Goal: Transaction & Acquisition: Purchase product/service

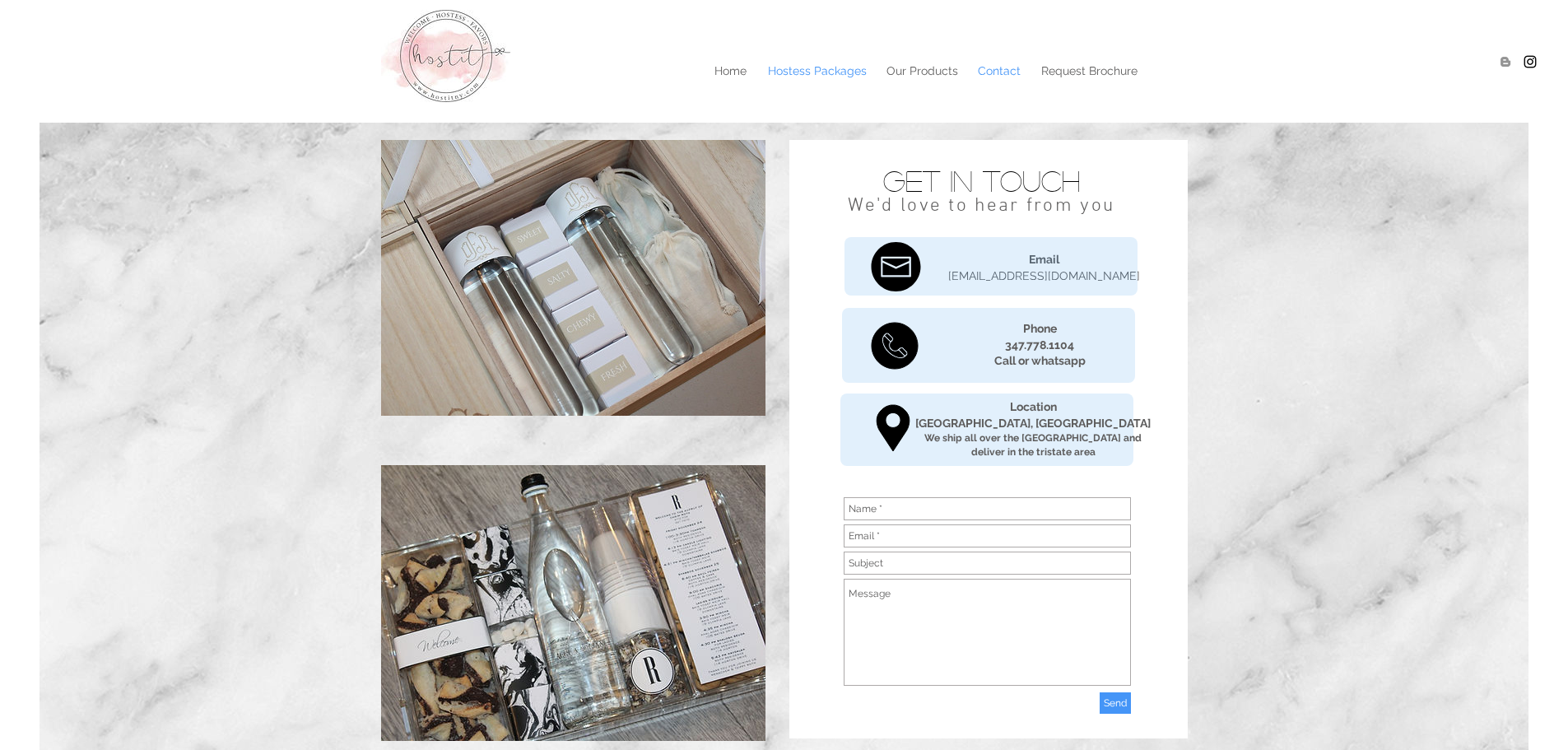
click at [796, 75] on p "Hostess Packages" at bounding box center [816, 71] width 115 height 25
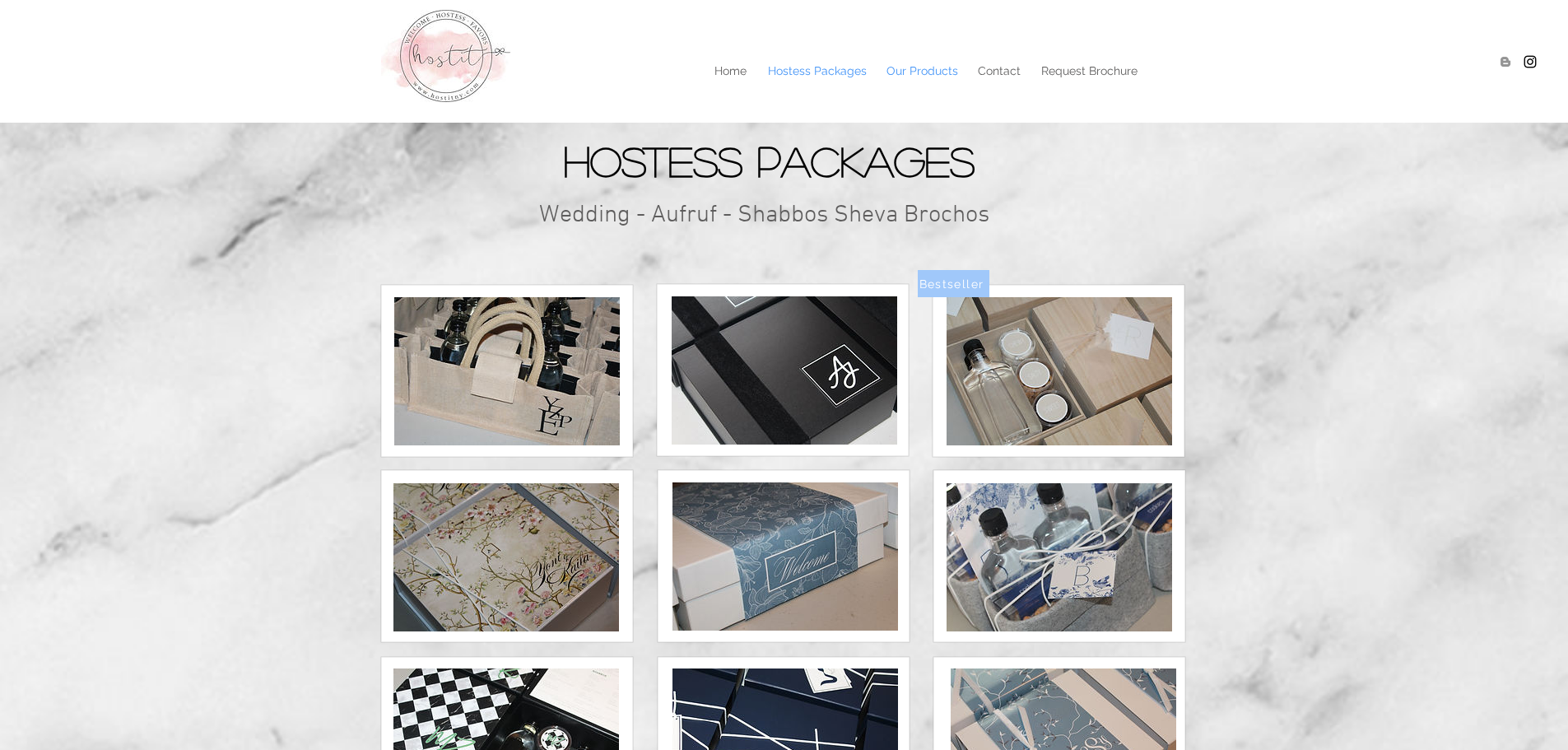
click at [920, 78] on p "Our Products" at bounding box center [922, 71] width 88 height 25
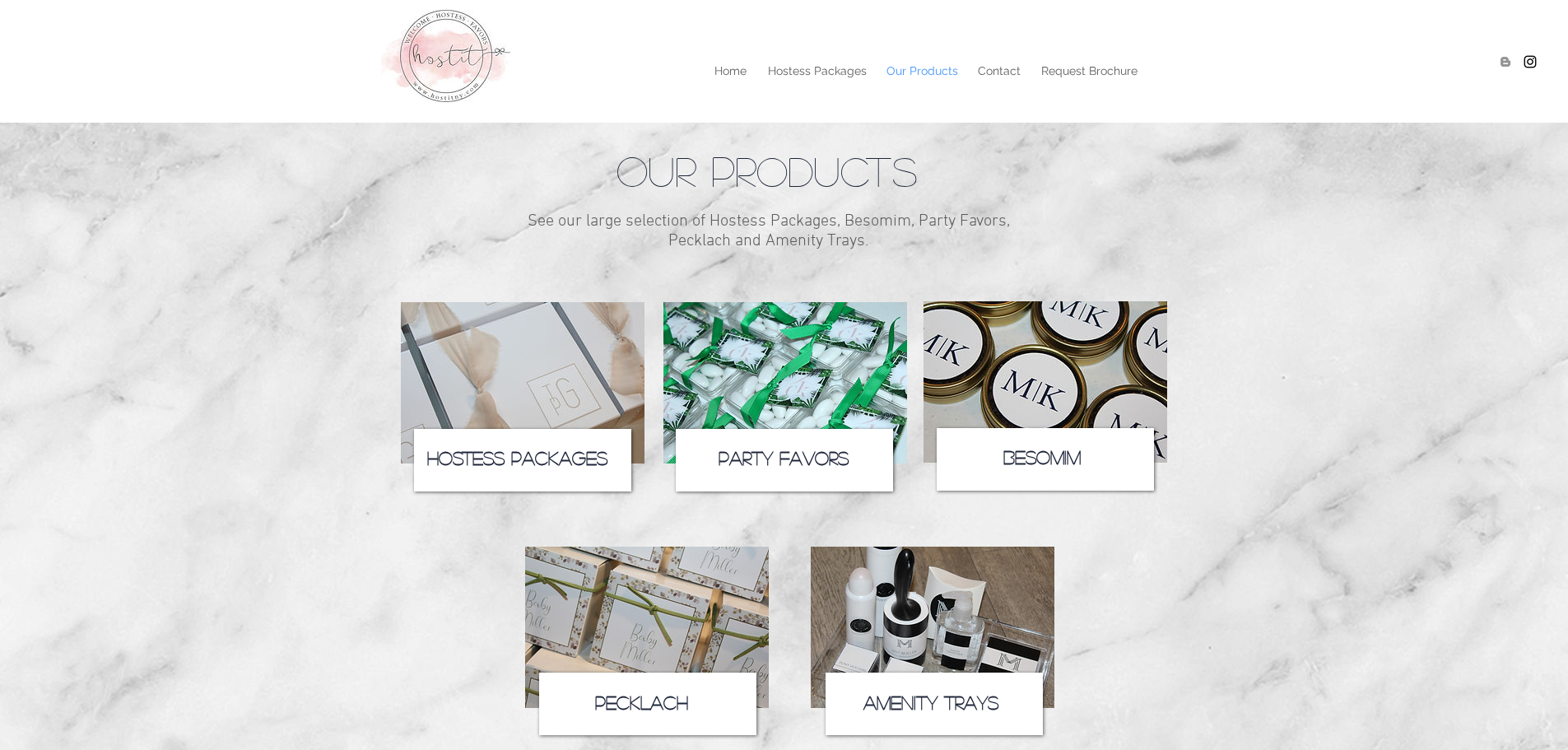
click at [513, 425] on img at bounding box center [523, 383] width 244 height 162
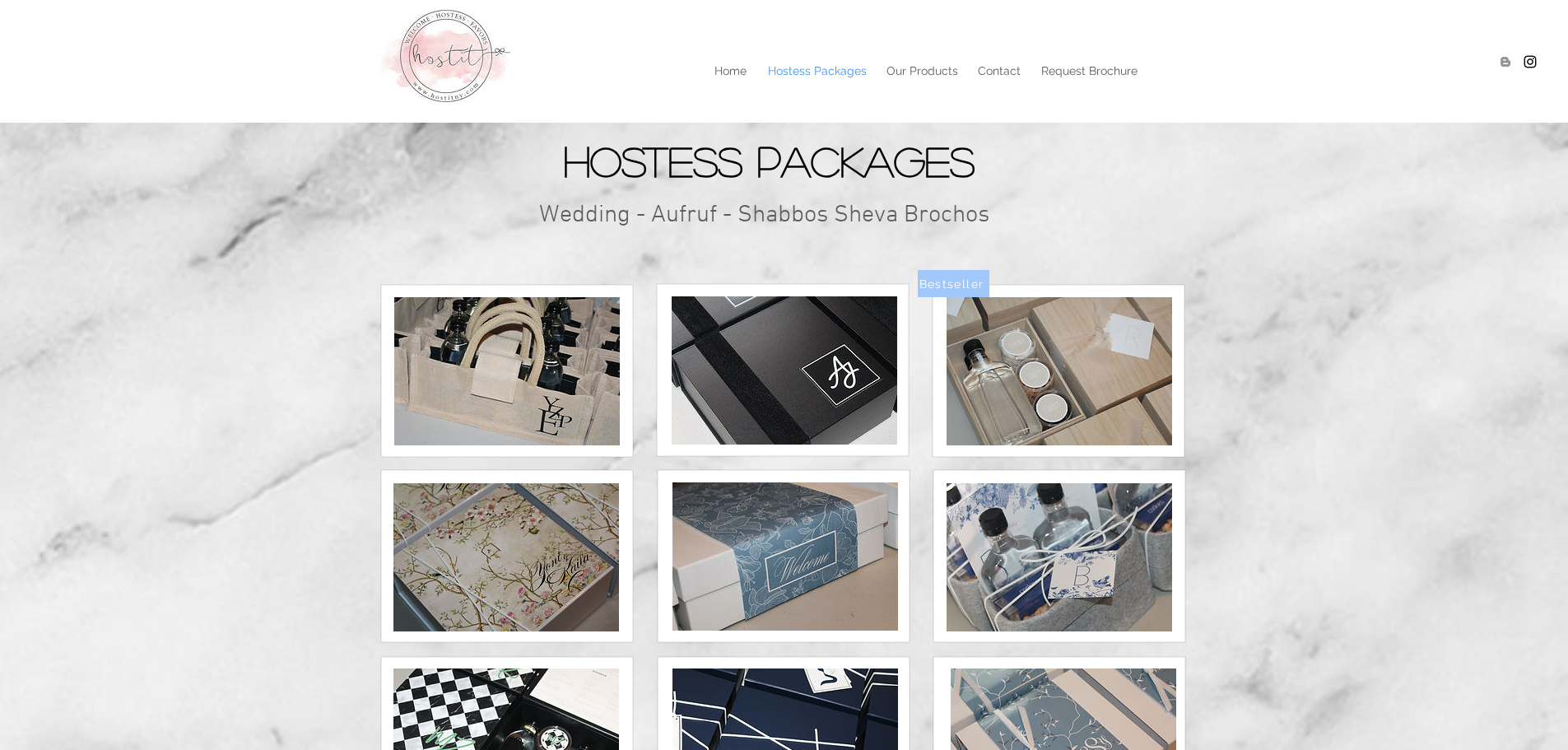
click at [822, 58] on div at bounding box center [784, 61] width 1568 height 123
click at [918, 73] on p "Our Products" at bounding box center [922, 71] width 88 height 25
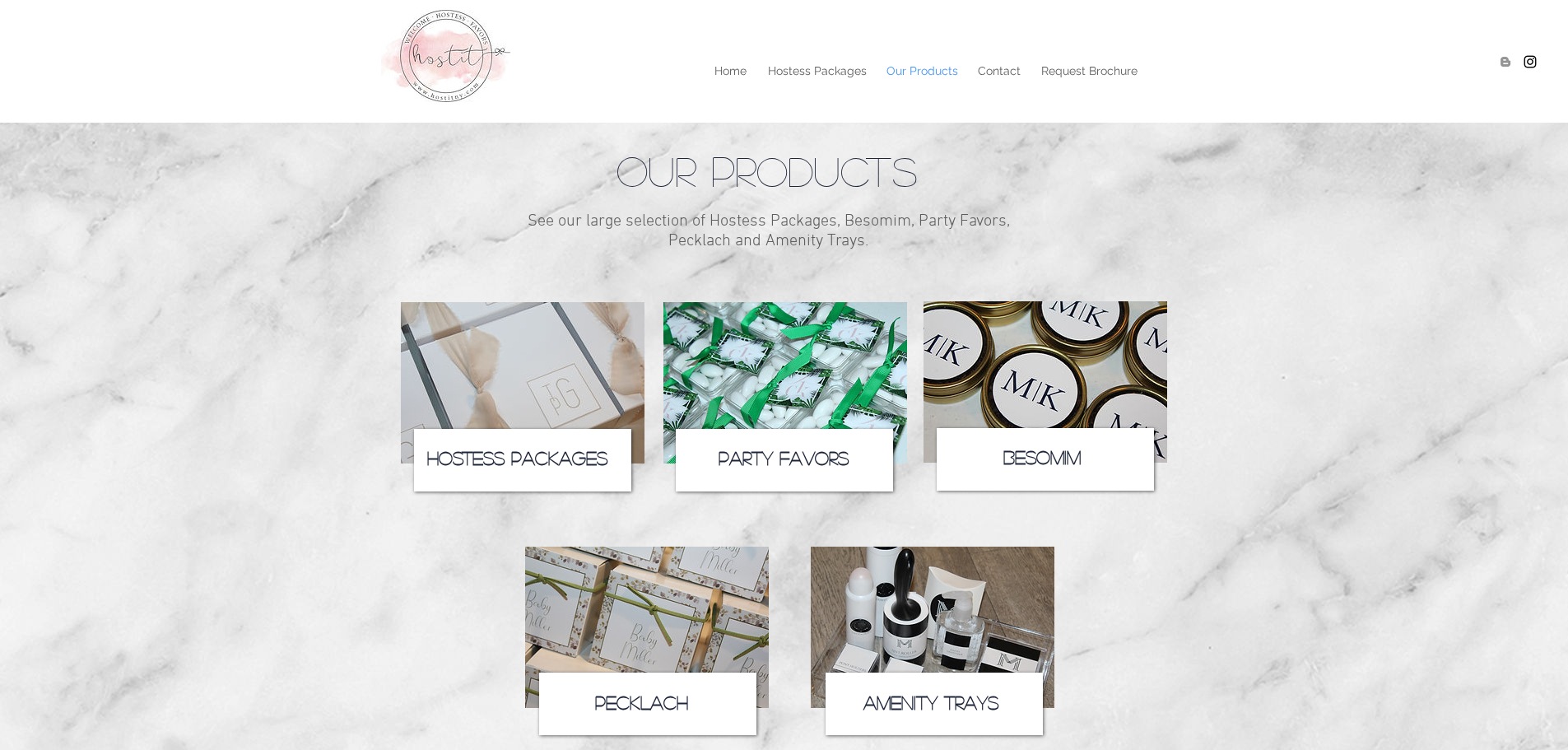
click at [979, 443] on icon at bounding box center [1045, 459] width 218 height 63
click at [973, 412] on img at bounding box center [1045, 382] width 244 height 162
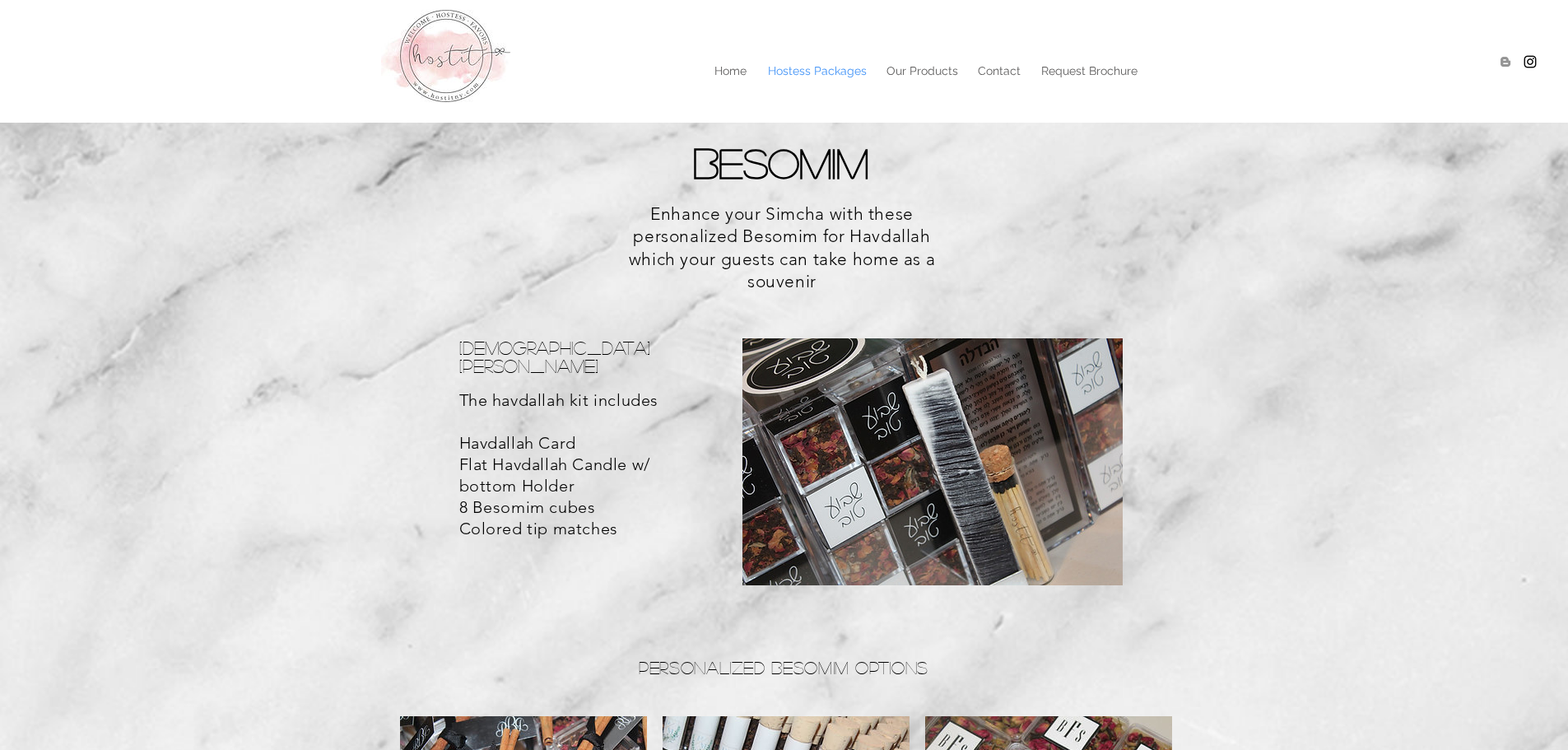
click at [837, 62] on p "Hostess Packages" at bounding box center [816, 71] width 115 height 25
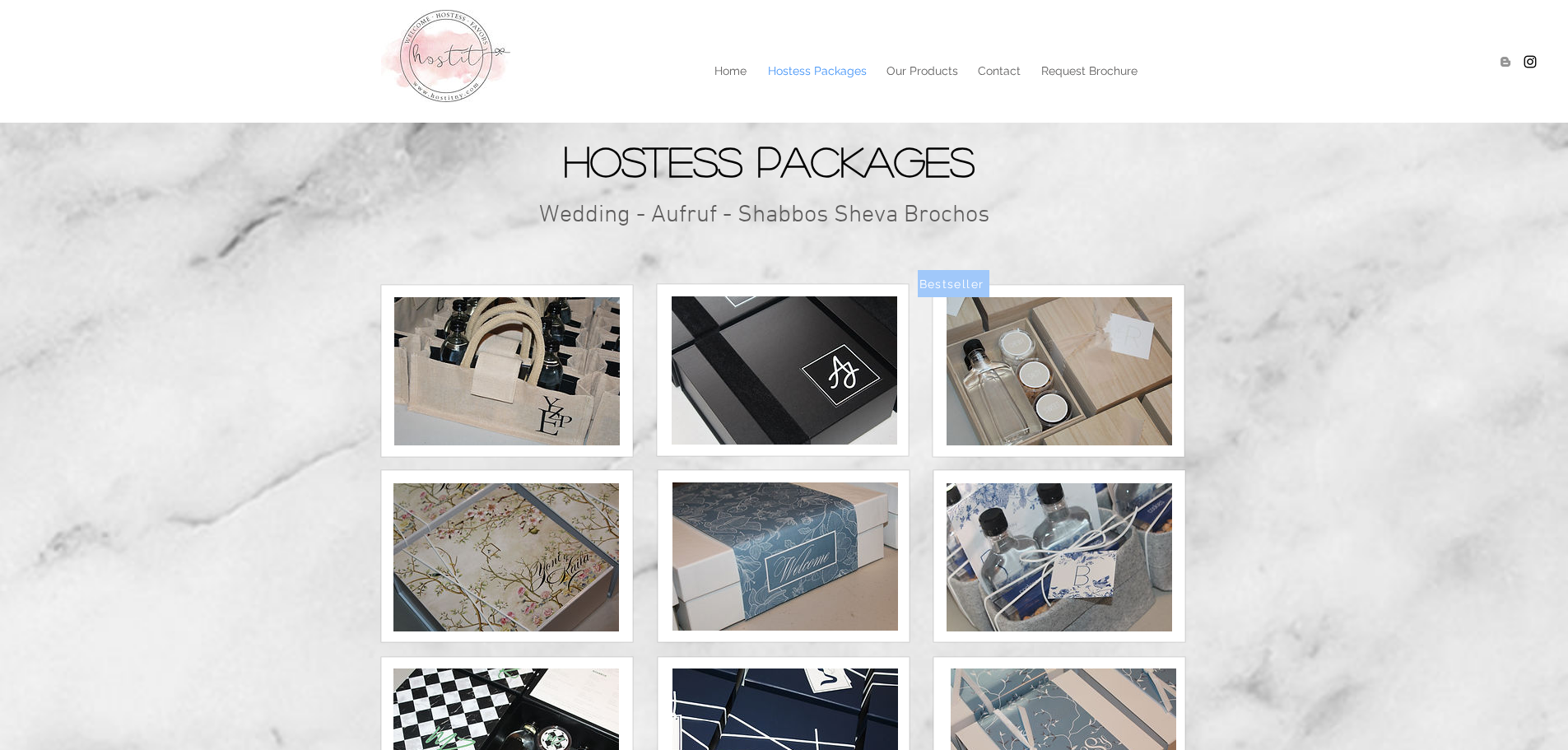
click at [1051, 616] on img at bounding box center [1059, 557] width 226 height 148
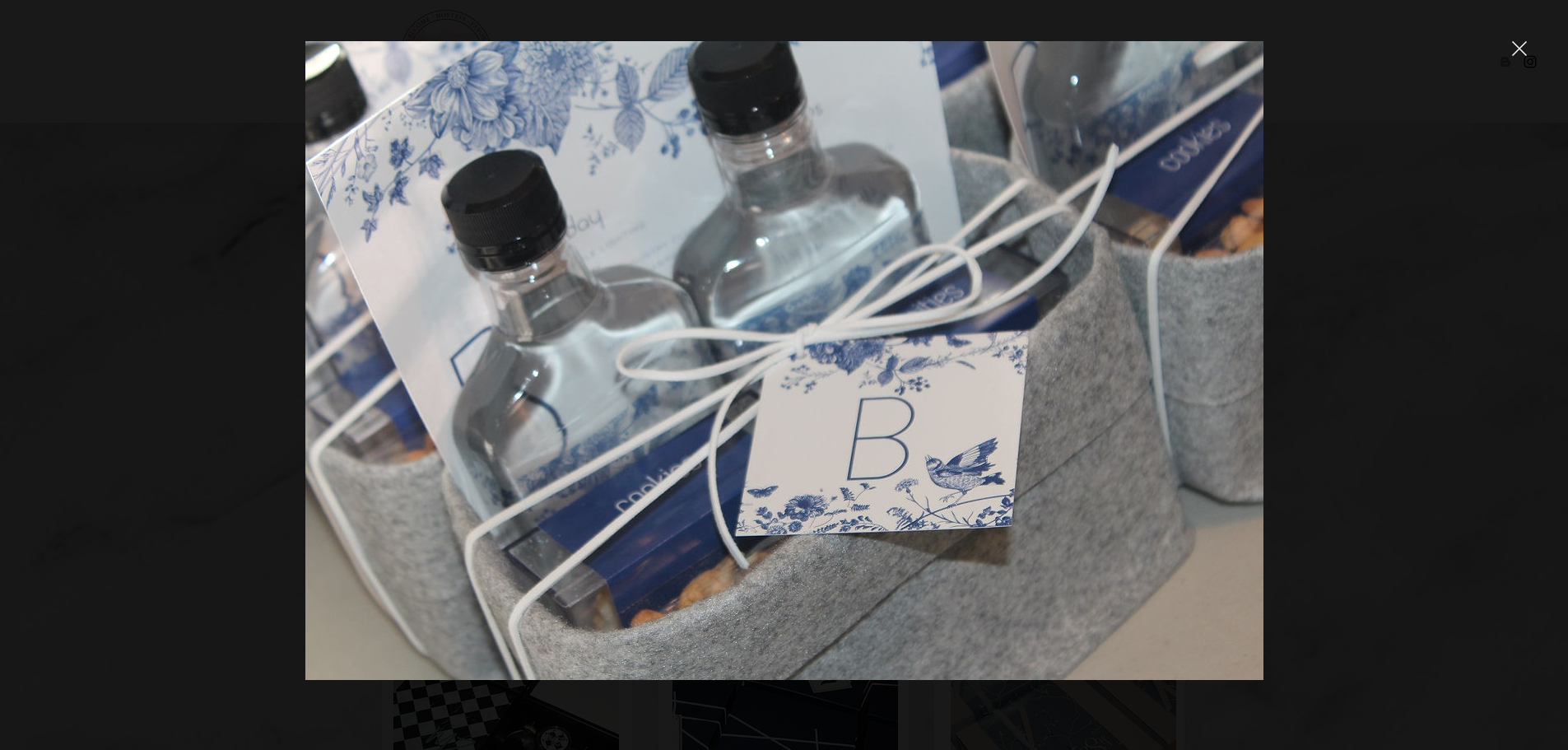
click at [1026, 585] on img at bounding box center [784, 361] width 958 height 639
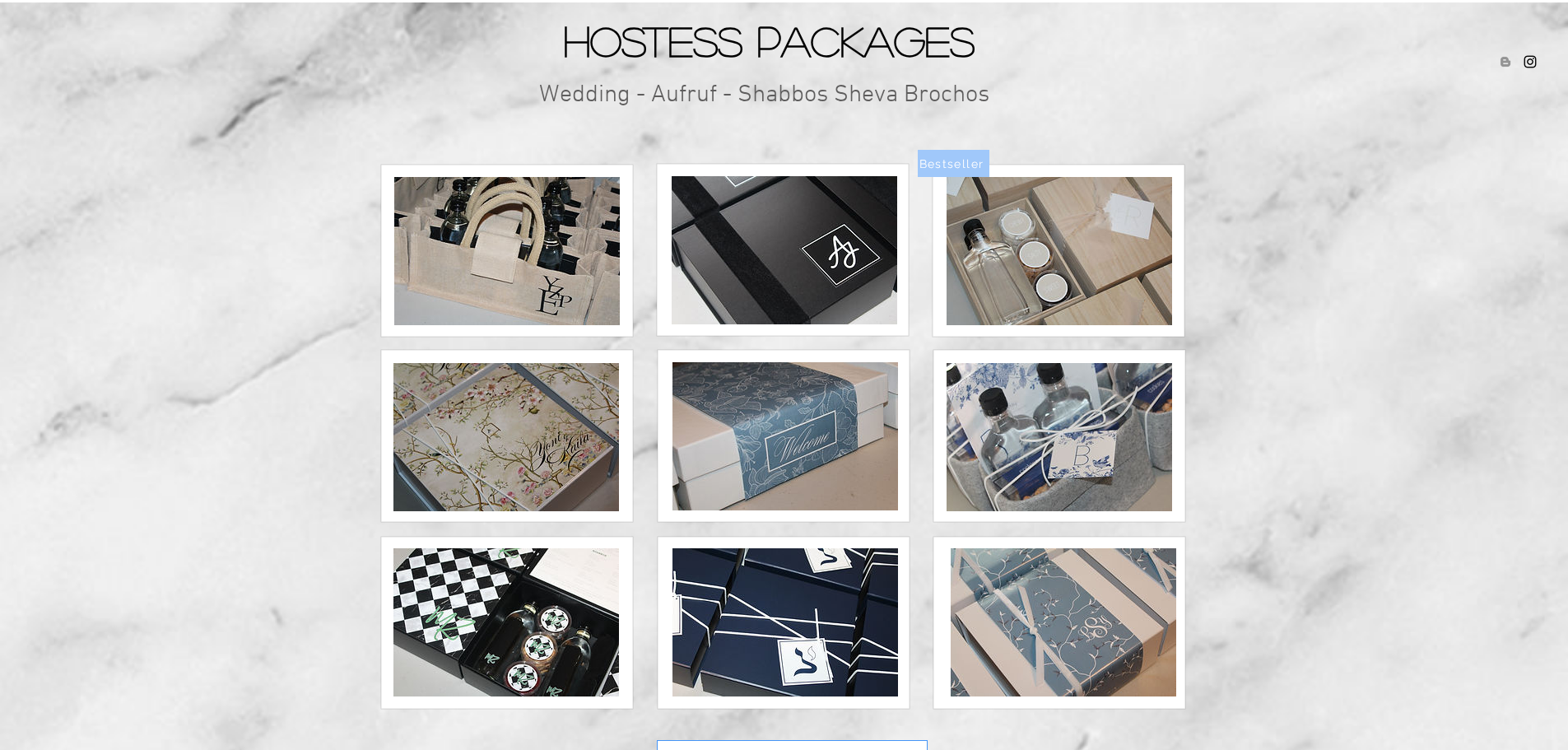
scroll to position [165, 0]
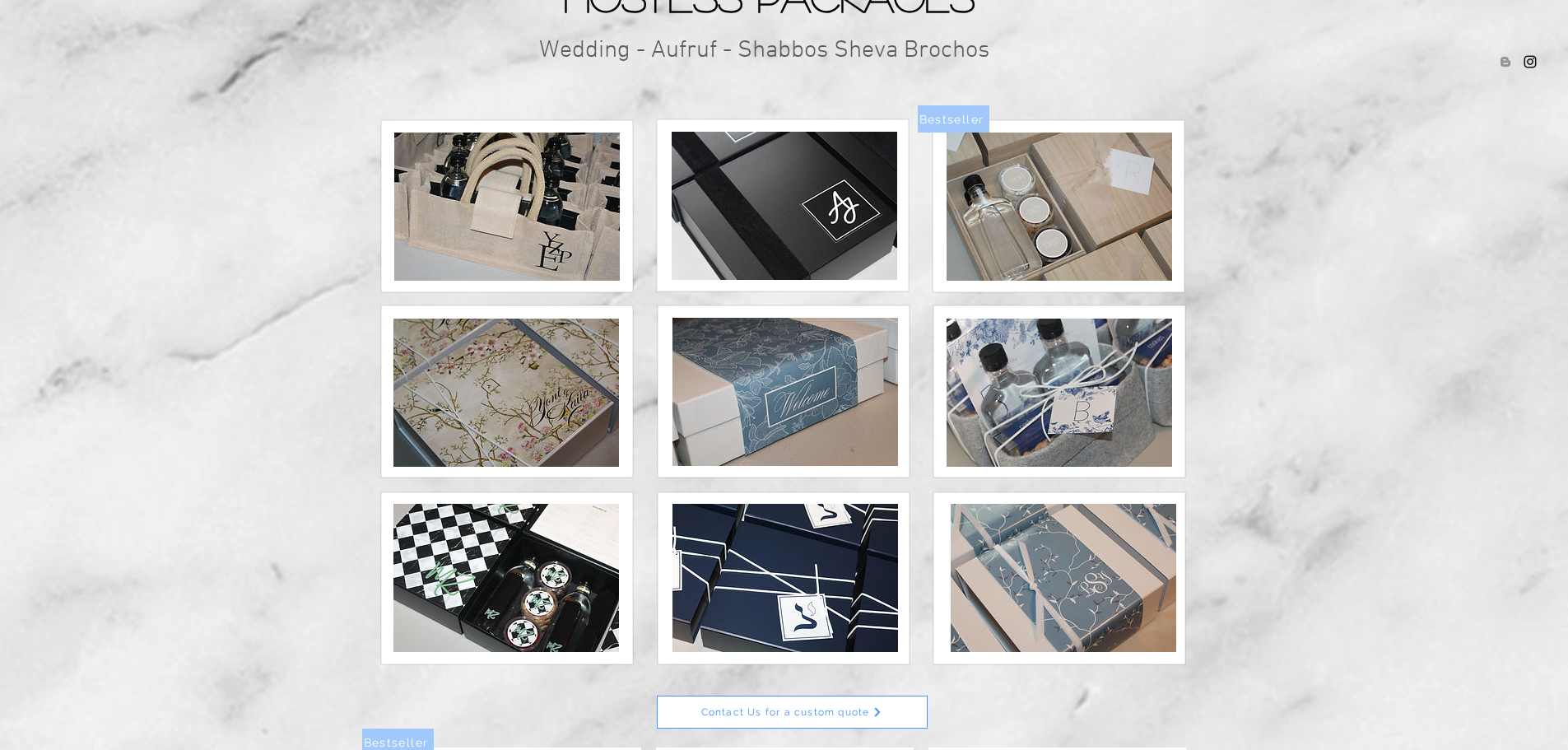
click at [864, 549] on img at bounding box center [785, 578] width 226 height 148
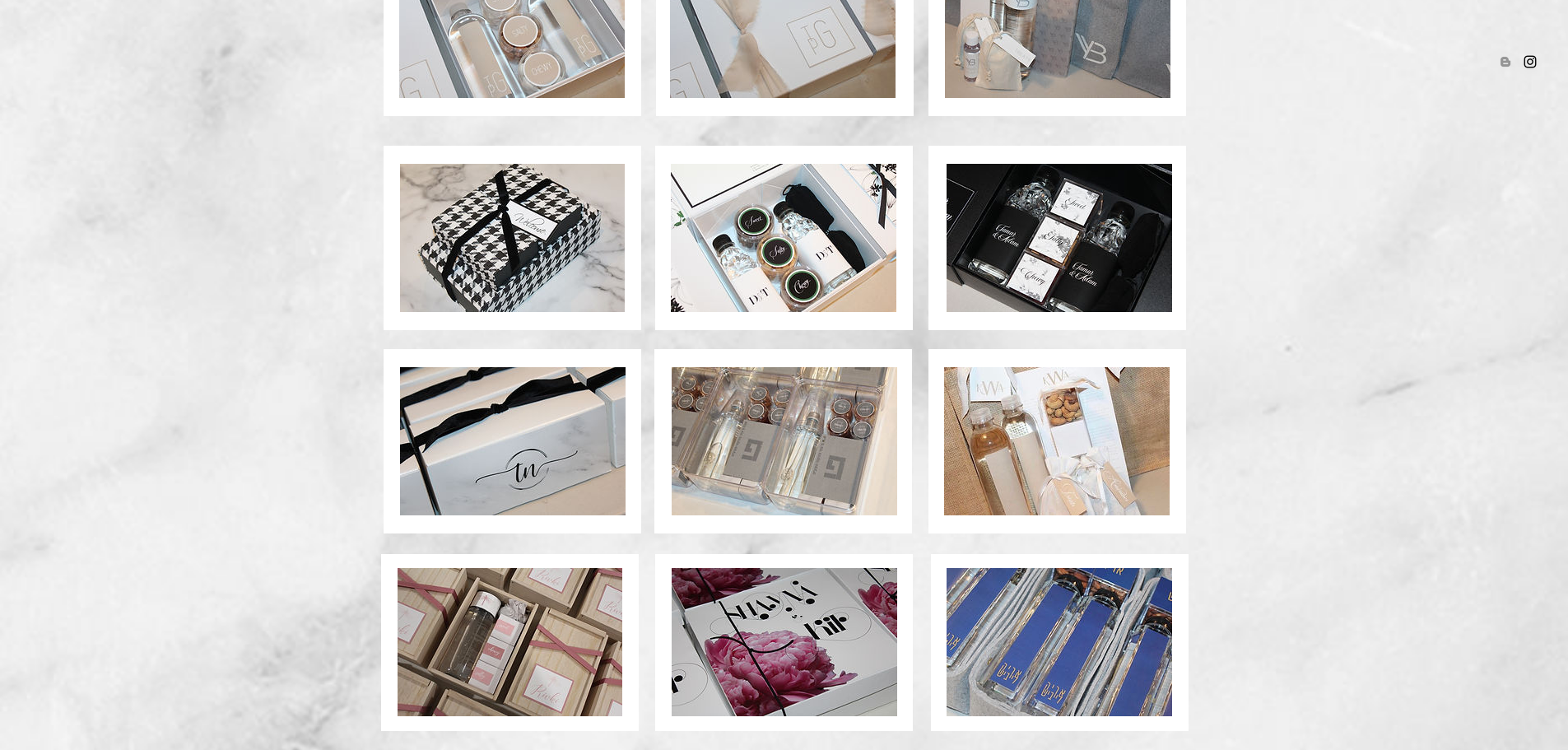
scroll to position [989, 0]
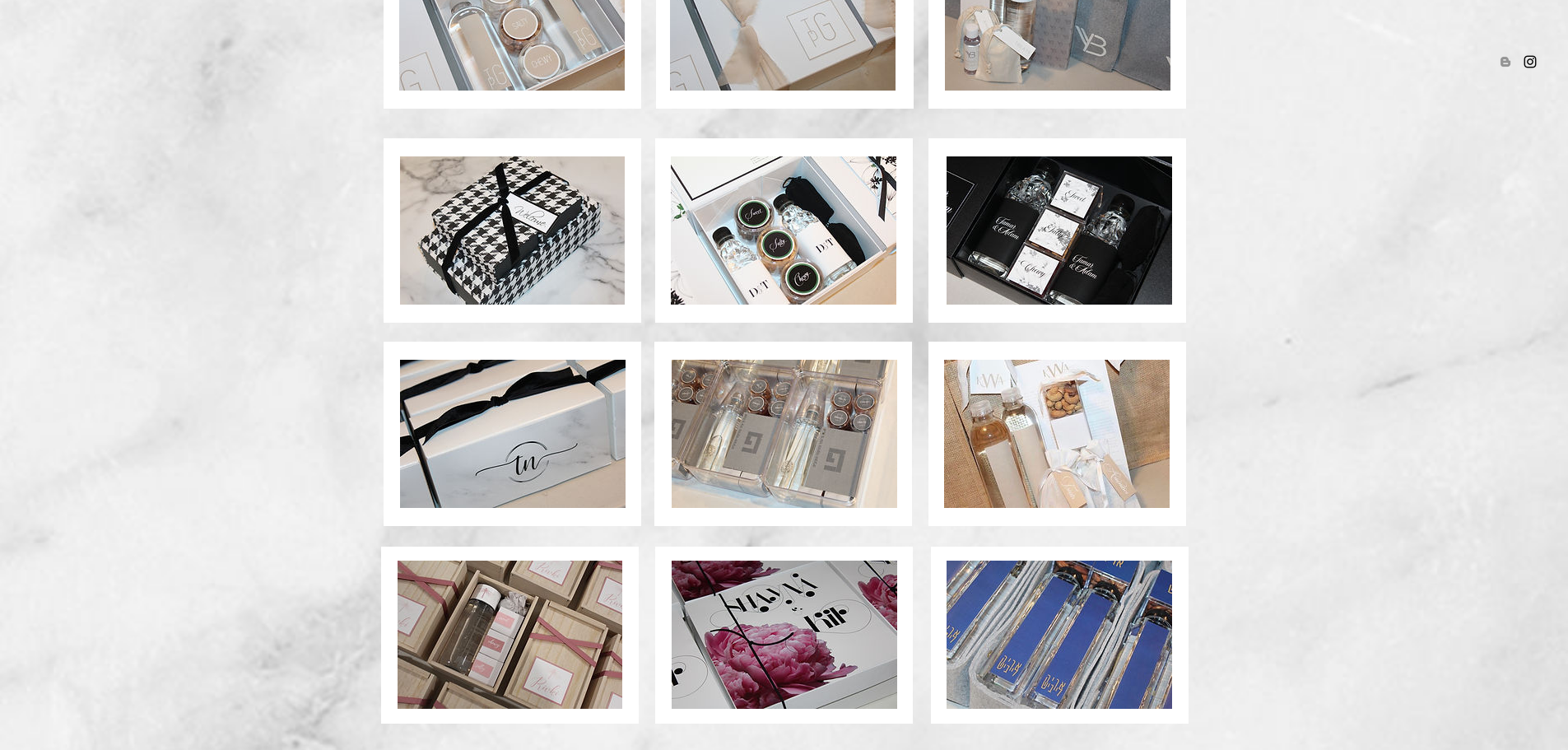
click at [1058, 606] on img at bounding box center [1059, 635] width 226 height 148
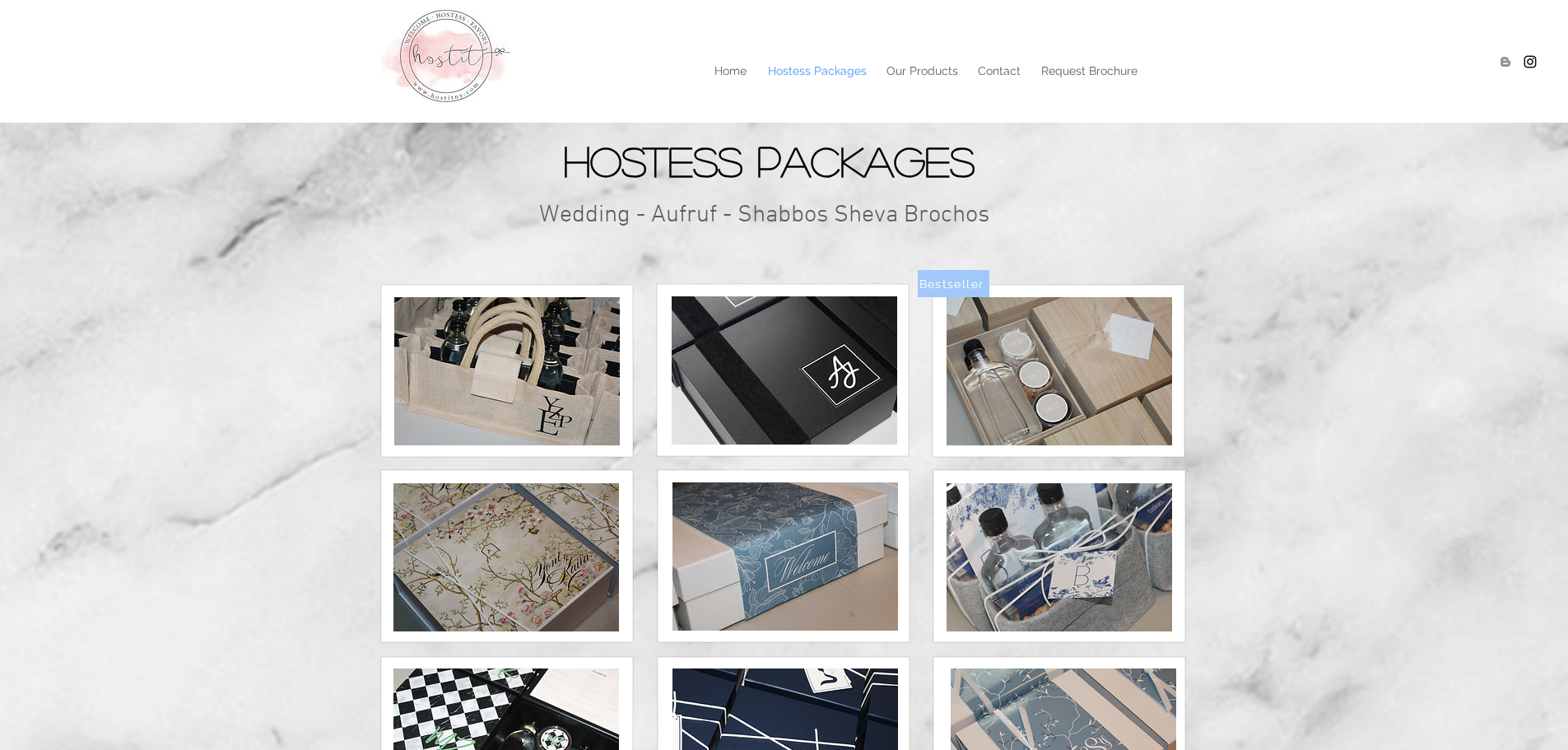
click at [1054, 576] on img at bounding box center [1059, 557] width 226 height 148
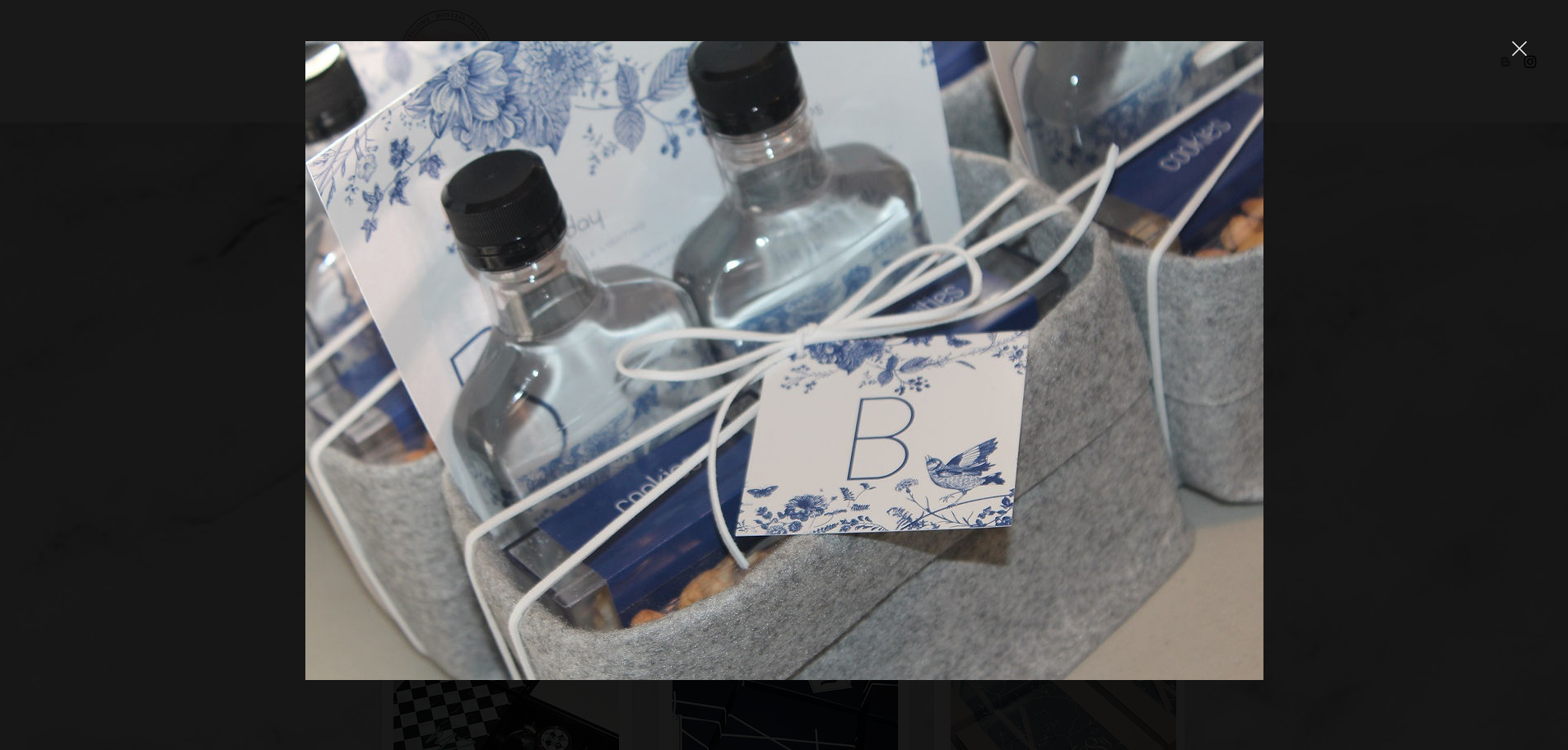
click at [1025, 360] on img at bounding box center [784, 361] width 958 height 639
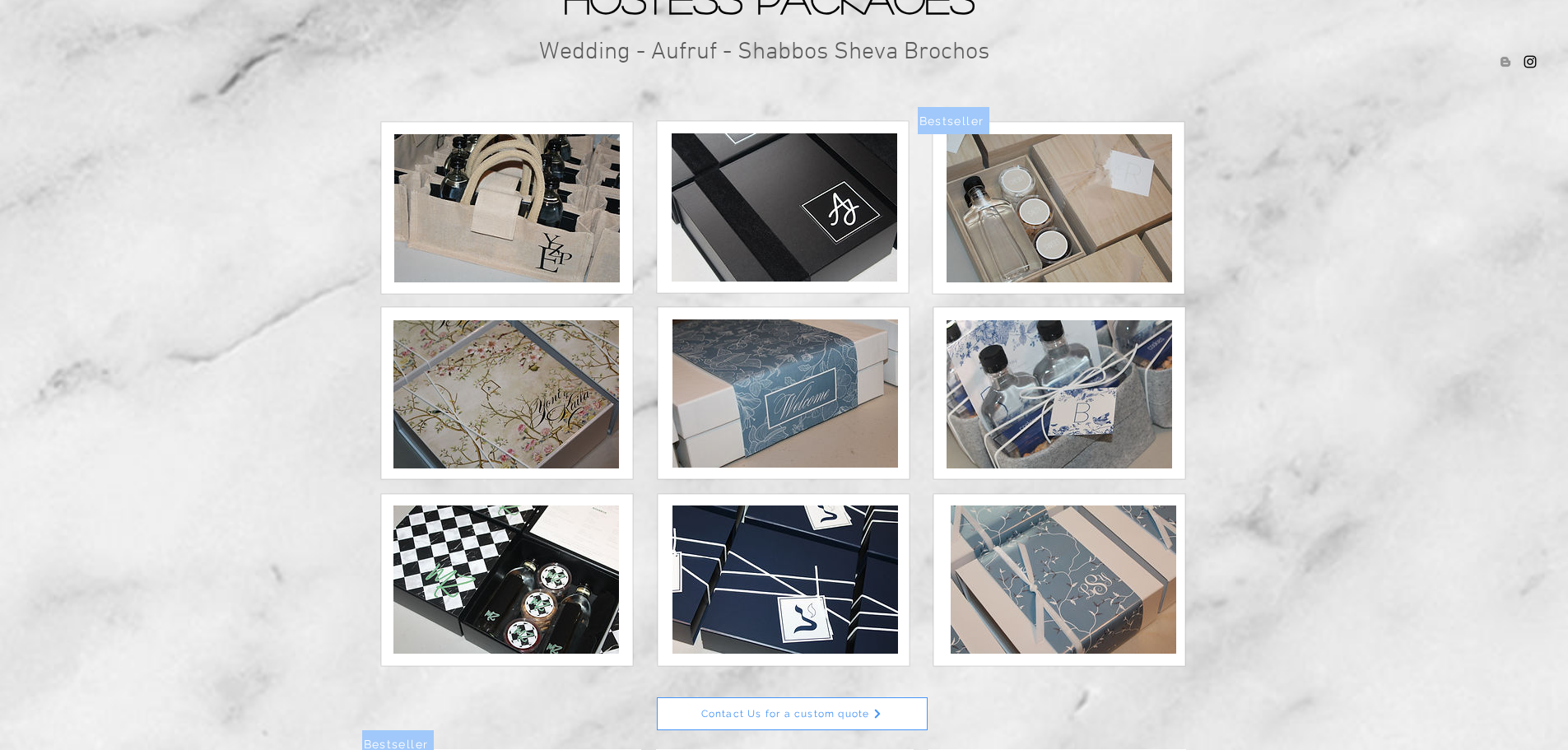
scroll to position [165, 0]
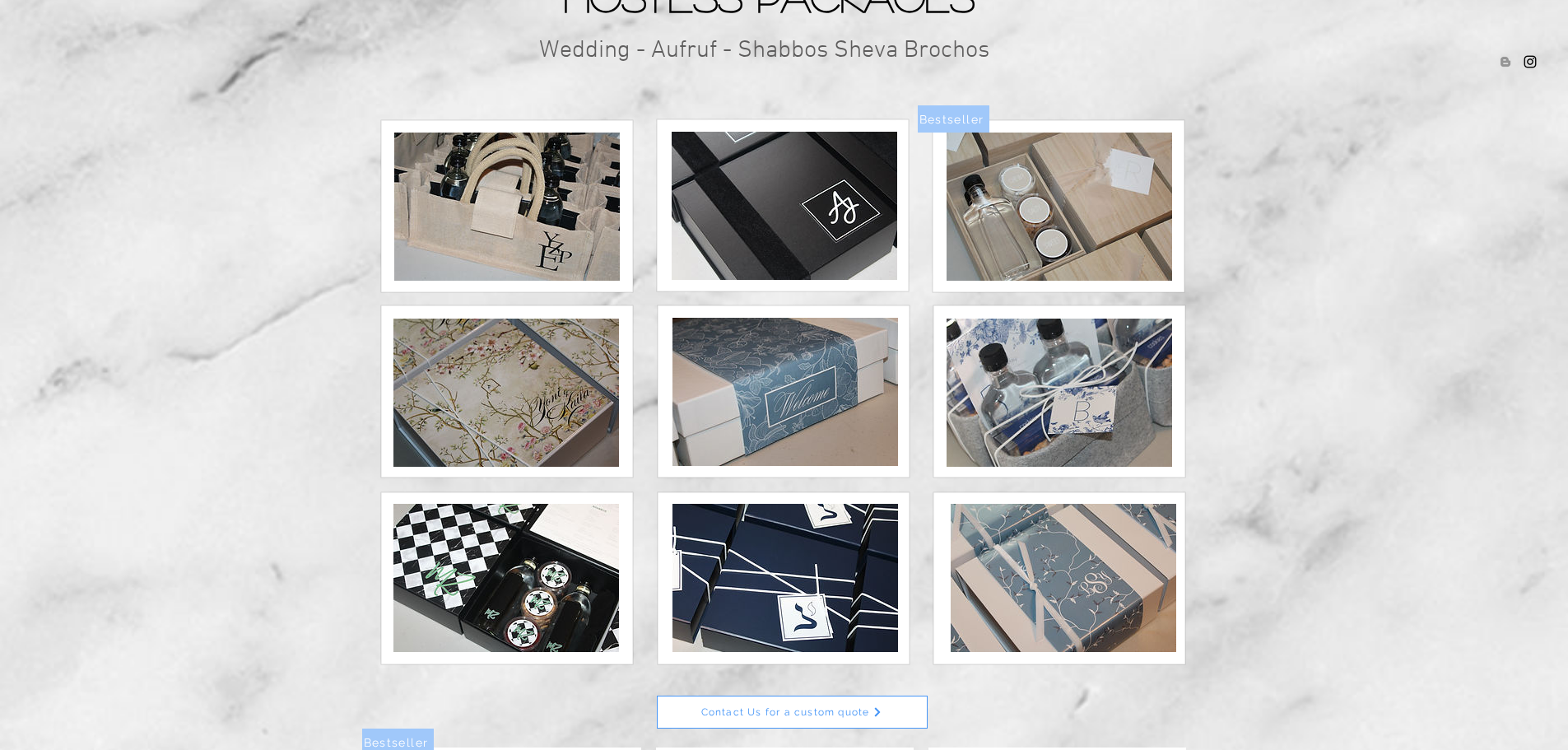
click at [1017, 449] on img at bounding box center [1059, 392] width 226 height 148
